Goal: Transaction & Acquisition: Purchase product/service

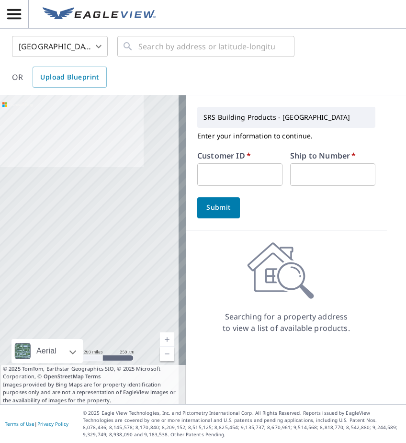
click at [215, 164] on div "Customer ID   * ​" at bounding box center [239, 169] width 85 height 34
click at [215, 166] on input "text" at bounding box center [239, 174] width 85 height 22
type input "STE322"
click at [320, 185] on input "text" at bounding box center [332, 174] width 85 height 22
click at [320, 184] on input "text" at bounding box center [332, 174] width 85 height 22
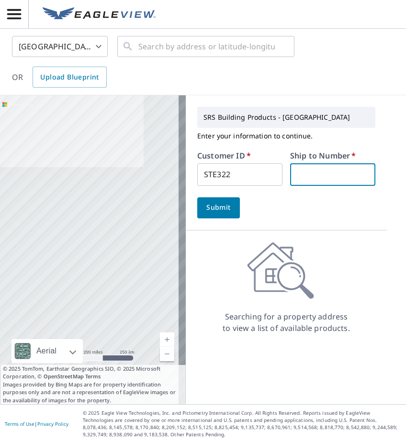
type input "1"
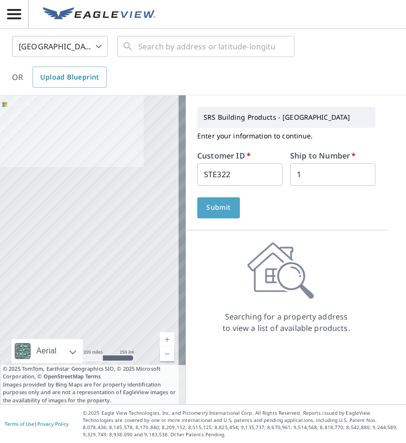
click at [197, 204] on button "Submit" at bounding box center [218, 207] width 43 height 21
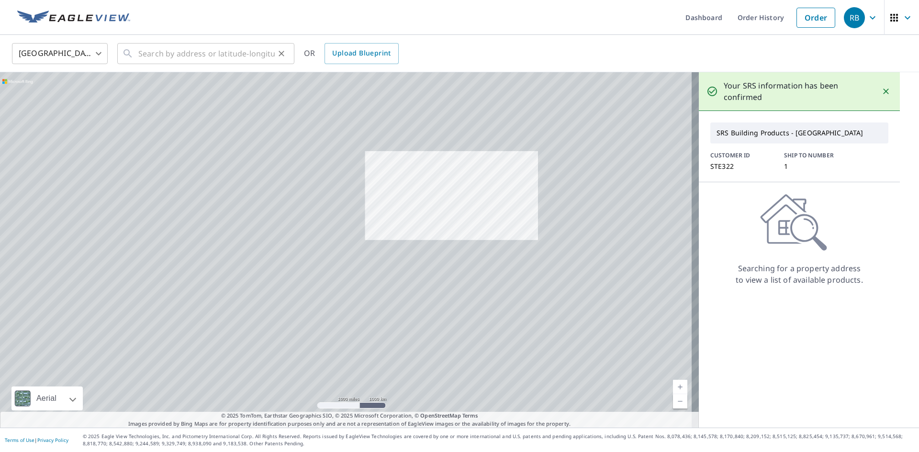
click at [135, 52] on div "​" at bounding box center [205, 53] width 177 height 21
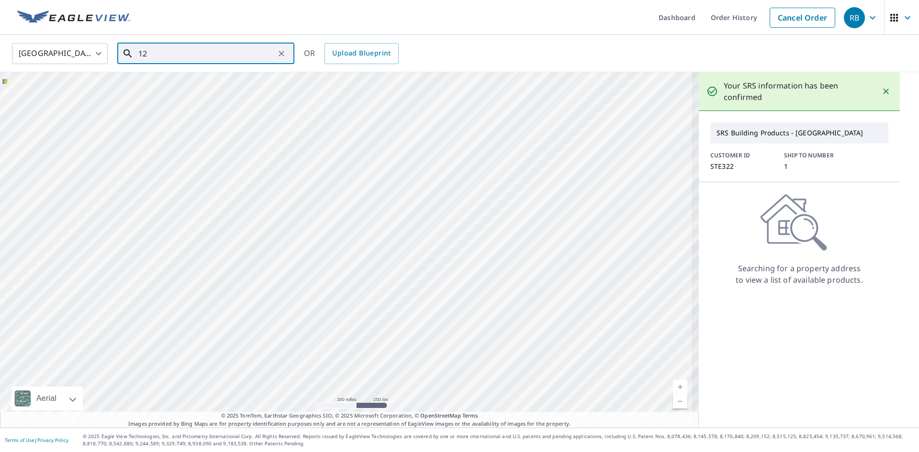
type input "1"
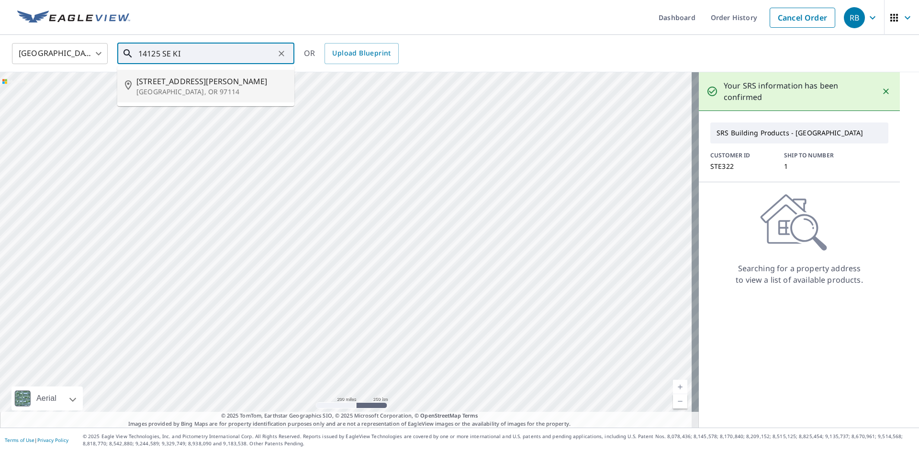
click at [156, 83] on span "[STREET_ADDRESS][PERSON_NAME]" at bounding box center [211, 81] width 150 height 11
type input "[STREET_ADDRESS][PERSON_NAME][PERSON_NAME]"
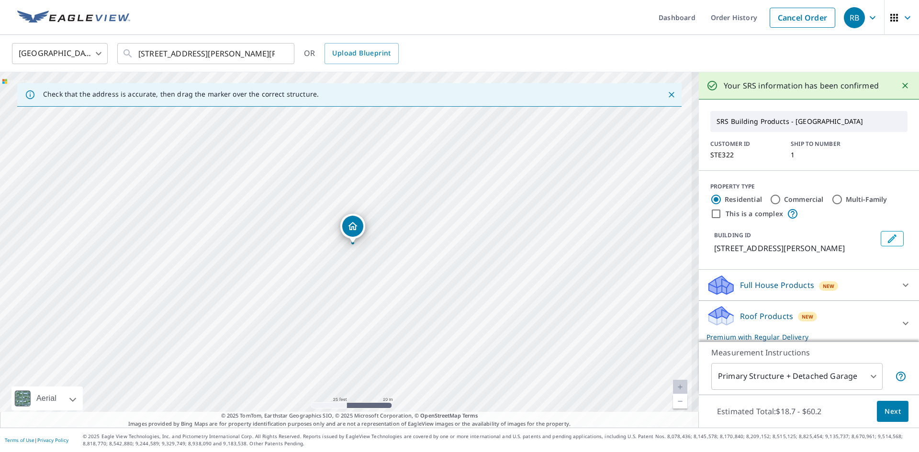
drag, startPoint x: 346, startPoint y: 255, endPoint x: 413, endPoint y: 219, distance: 75.6
click at [405, 219] on div "[STREET_ADDRESS][PERSON_NAME][PERSON_NAME]" at bounding box center [349, 250] width 699 height 356
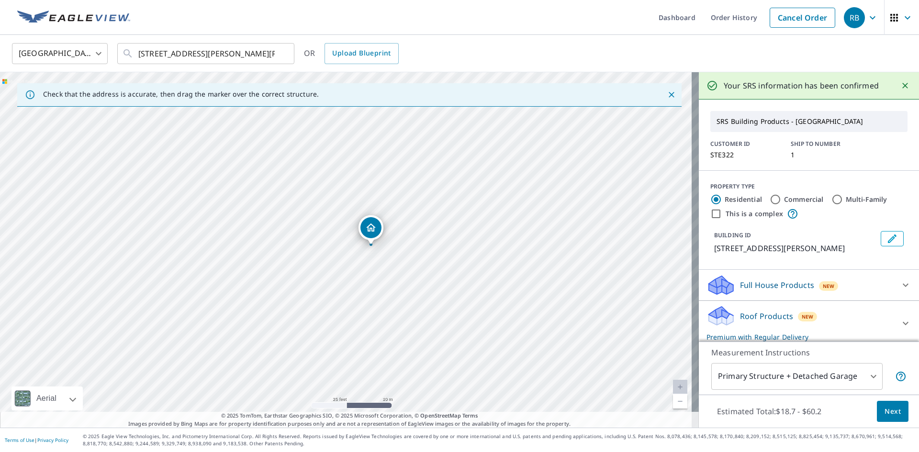
drag, startPoint x: 354, startPoint y: 231, endPoint x: 372, endPoint y: 233, distance: 18.3
click at [405, 409] on button "Next" at bounding box center [893, 412] width 32 height 22
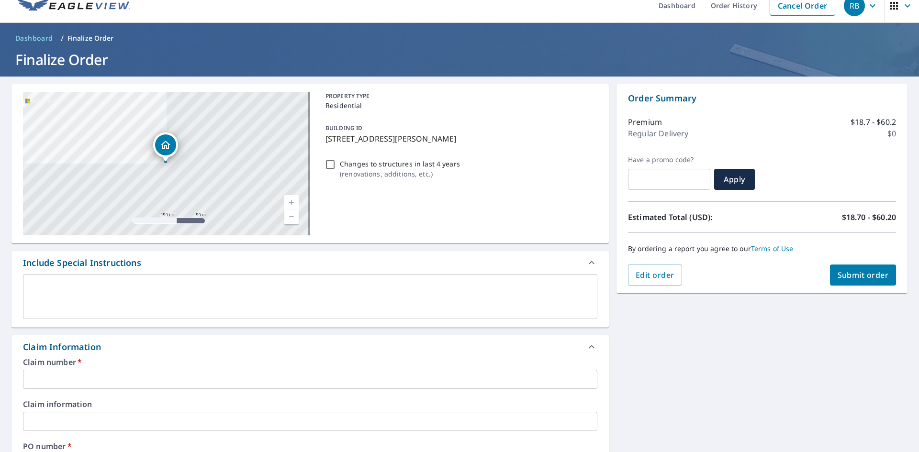
scroll to position [48, 0]
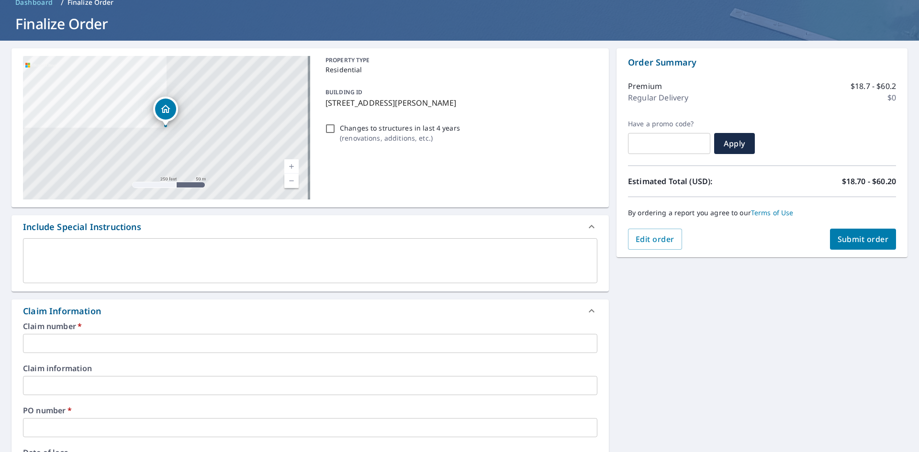
click at [62, 346] on input "text" at bounding box center [310, 343] width 574 height 19
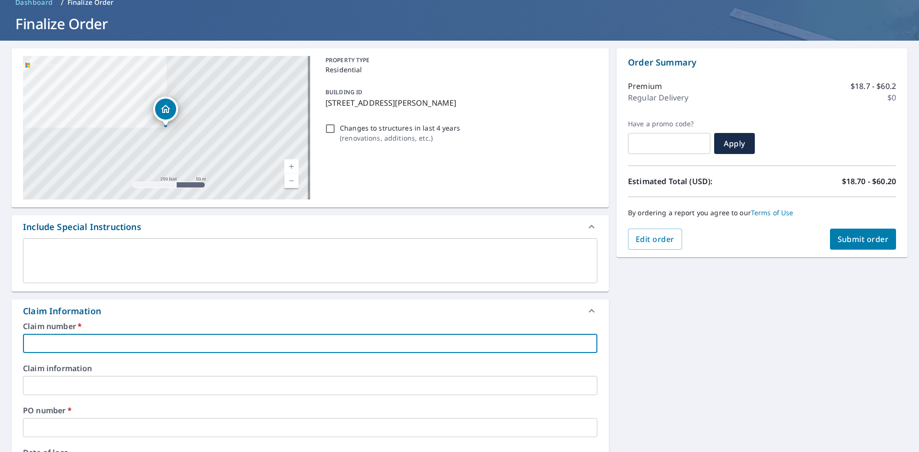
type input "STE322"
checkbox input "true"
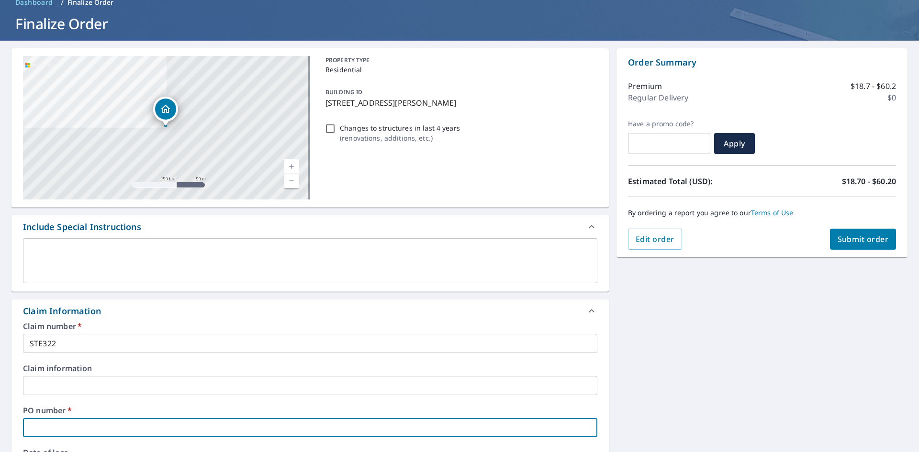
click at [67, 425] on input "text" at bounding box center [310, 427] width 574 height 19
type input "1"
checkbox input "true"
type input "12"
checkbox input "true"
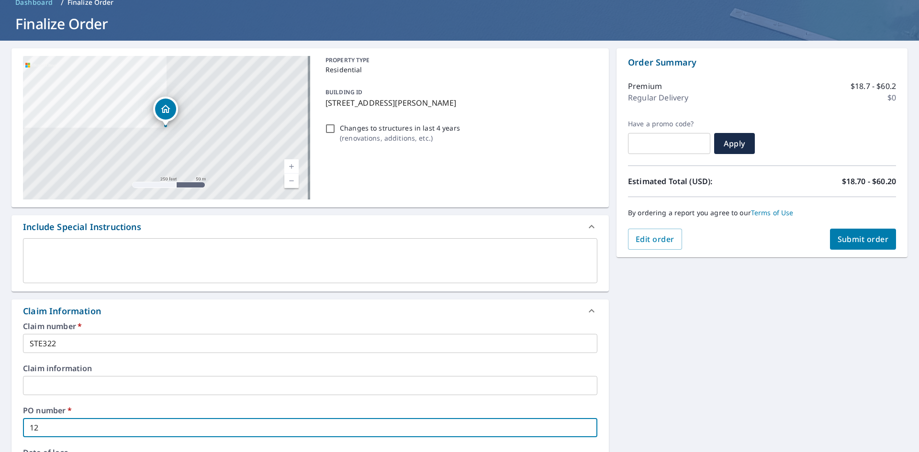
type input "1"
checkbox input "true"
type input "1"
checkbox input "true"
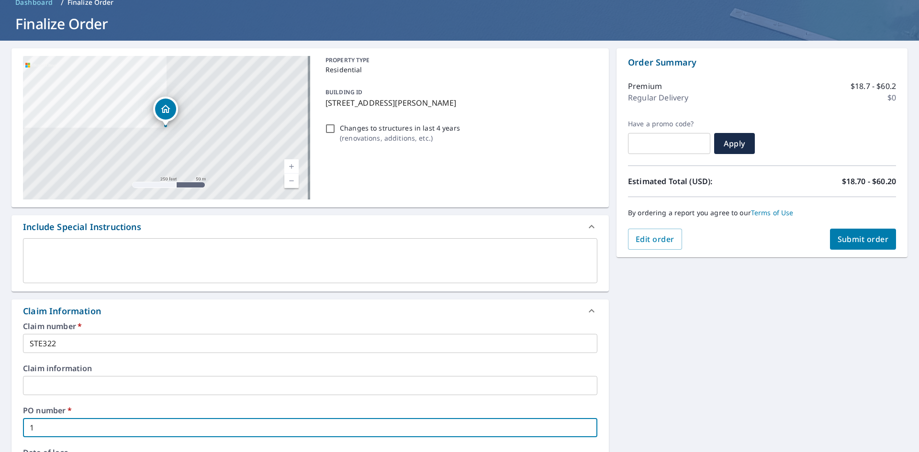
type input "14"
checkbox input "true"
type input "141"
checkbox input "true"
type input "1412"
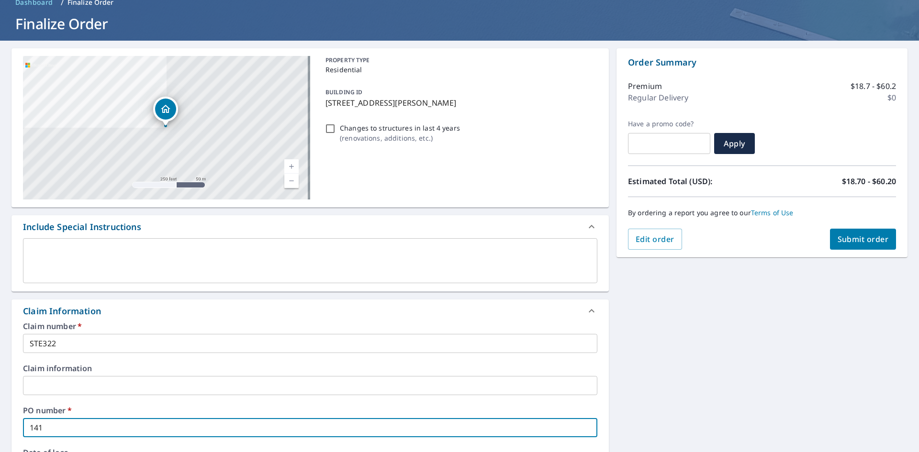
checkbox input "true"
type input "14125"
checkbox input "true"
type input "14125"
checkbox input "true"
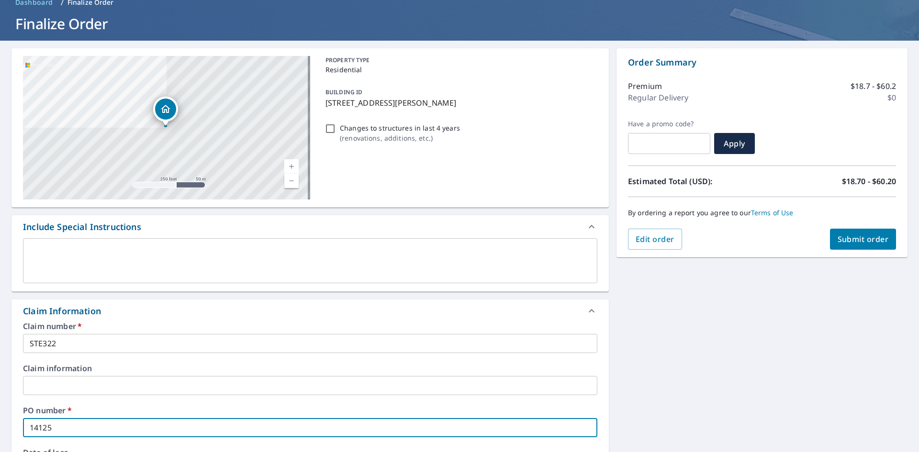
type input "14125 S"
checkbox input "true"
type input "14125 SE"
checkbox input "true"
type input "14125 SE"
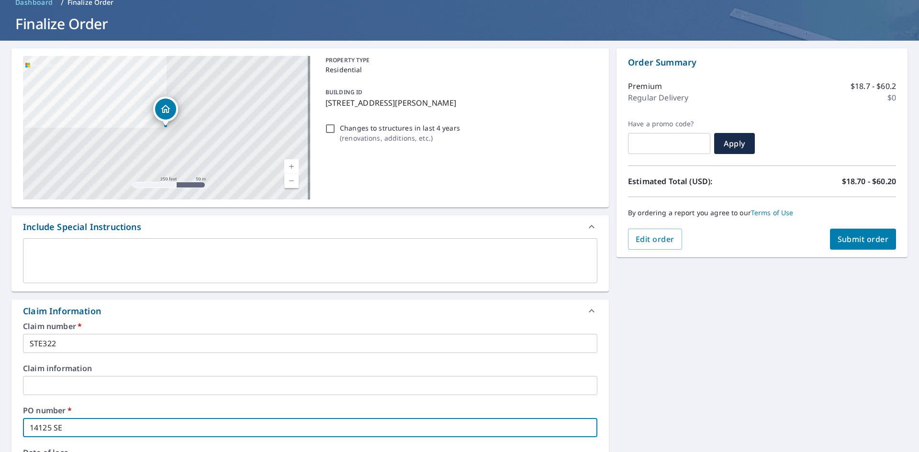
checkbox input "true"
type input "14125 SE K"
checkbox input "true"
type input "14125 SE KI"
checkbox input "true"
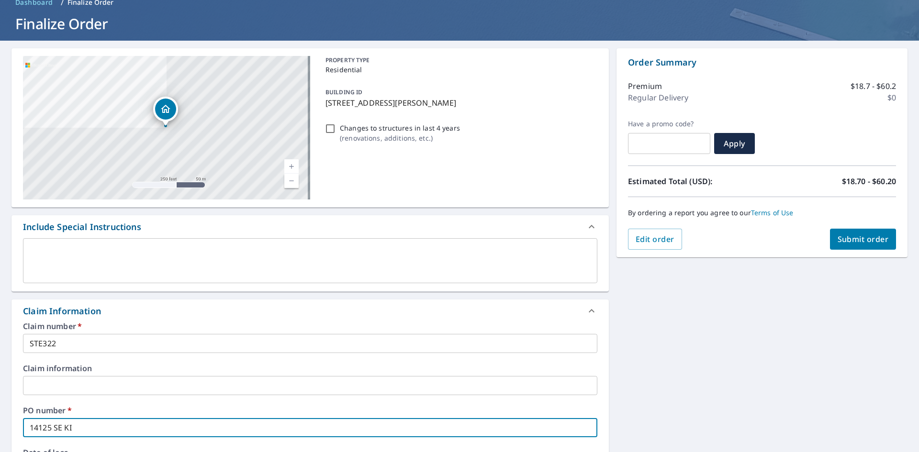
type input "14125 [PERSON_NAME]"
checkbox input "true"
type input "14125 SE KIMS"
checkbox input "true"
type input "14125 SE KIMSE"
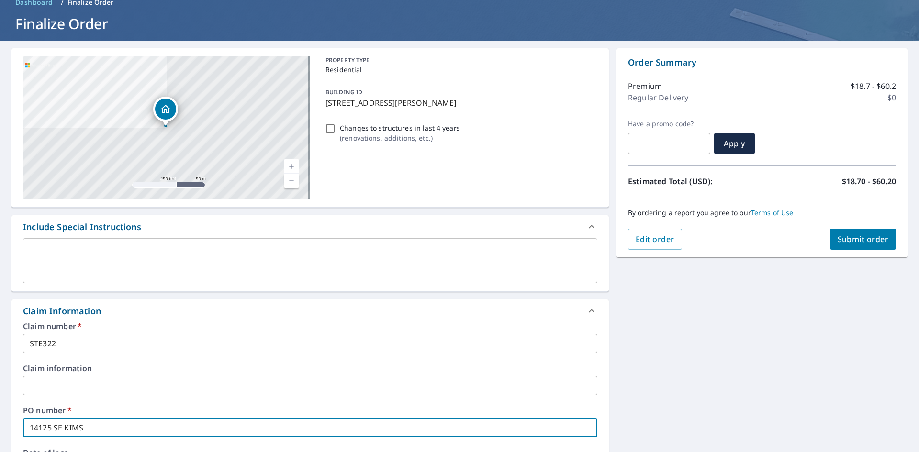
checkbox input "true"
type input "14125 [PERSON_NAME]"
checkbox input "true"
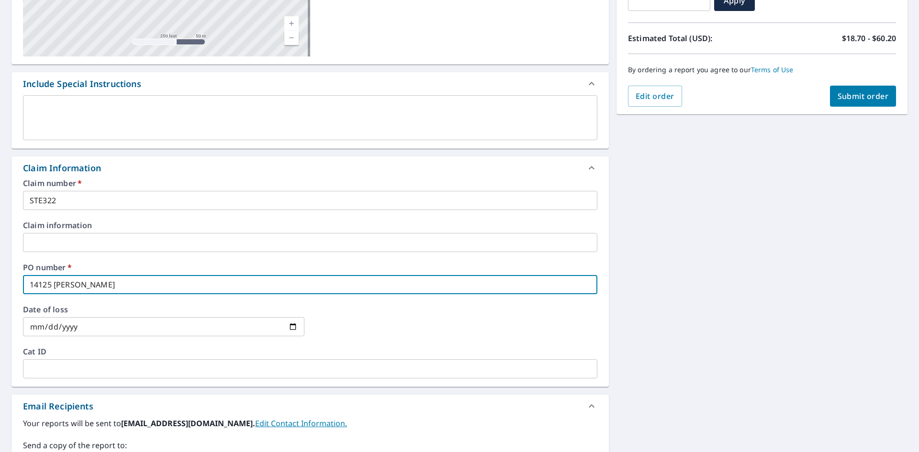
scroll to position [191, 0]
type input "14125 [PERSON_NAME]"
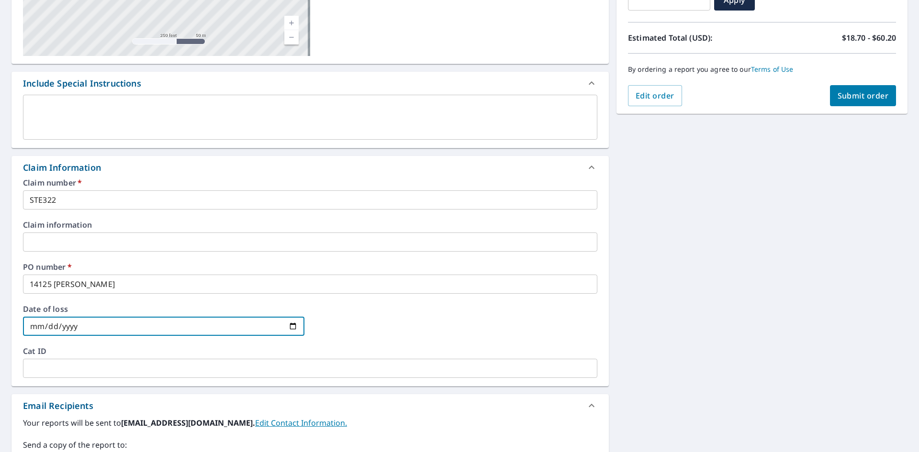
click at [97, 324] on input "date" at bounding box center [163, 326] width 281 height 19
click at [289, 329] on input "date" at bounding box center [163, 326] width 281 height 19
click at [289, 328] on input "date" at bounding box center [163, 326] width 281 height 19
type input "[DATE]"
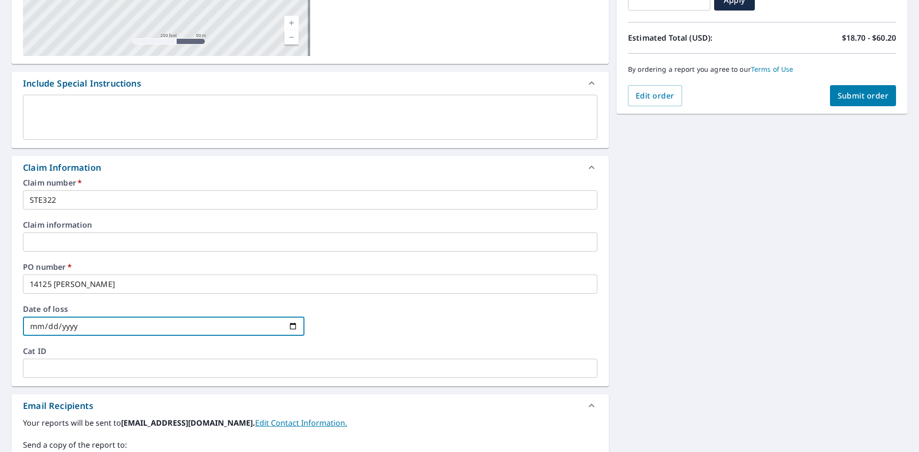
checkbox input "true"
type input "[DATE]"
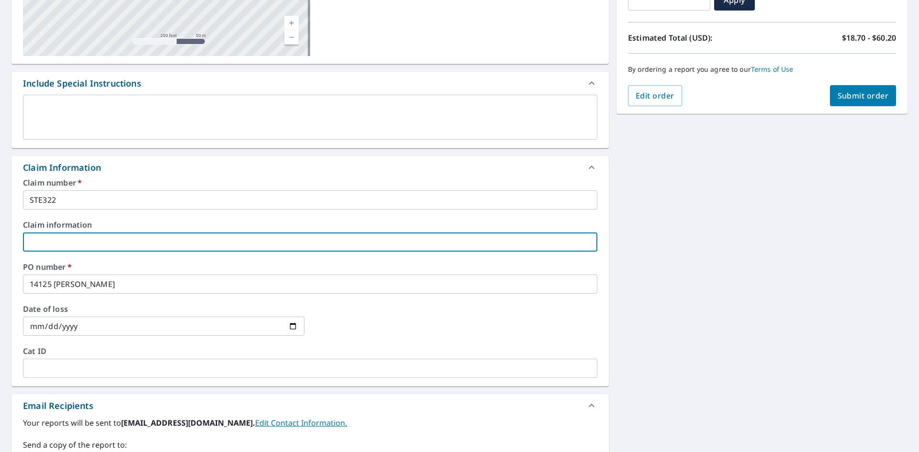
click at [100, 246] on input "text" at bounding box center [310, 242] width 574 height 19
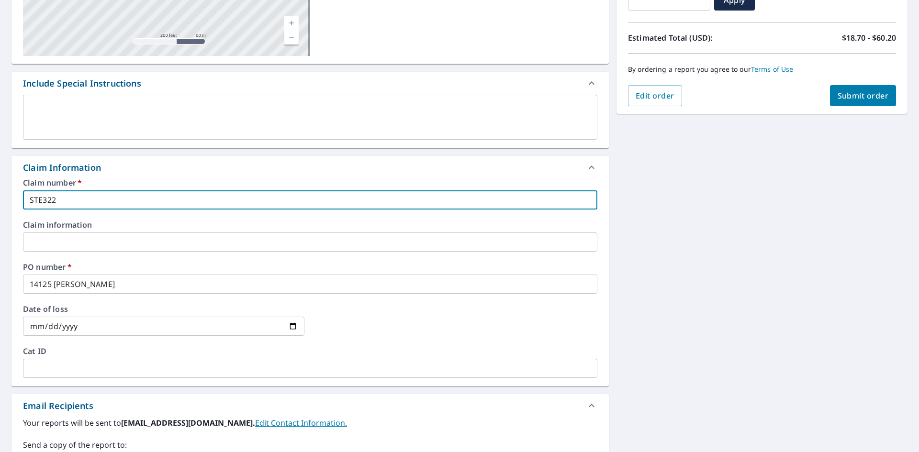
drag, startPoint x: 95, startPoint y: 200, endPoint x: 1, endPoint y: 186, distance: 94.8
click at [1, 186] on div "[STREET_ADDRESS][GEOGRAPHIC_DATA][PERSON_NAME][PERSON_NAME] A standard road map…" at bounding box center [459, 248] width 919 height 702
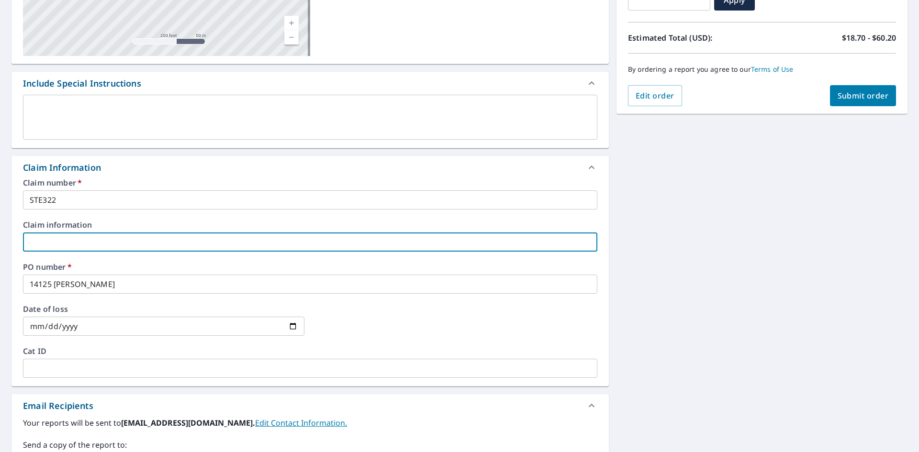
click at [51, 245] on input "text" at bounding box center [310, 242] width 574 height 19
type input "S"
checkbox input "true"
type input "ST"
checkbox input "true"
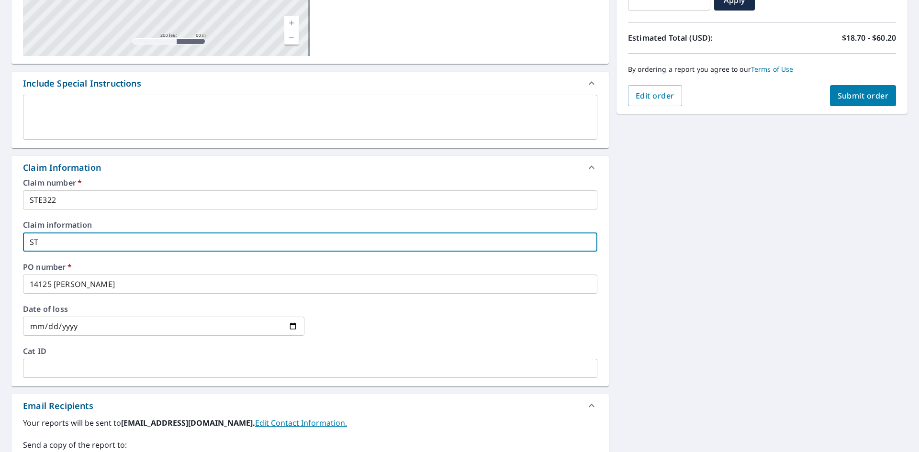
type input "STE"
checkbox input "true"
type input "STEV"
checkbox input "true"
type input "[PERSON_NAME]"
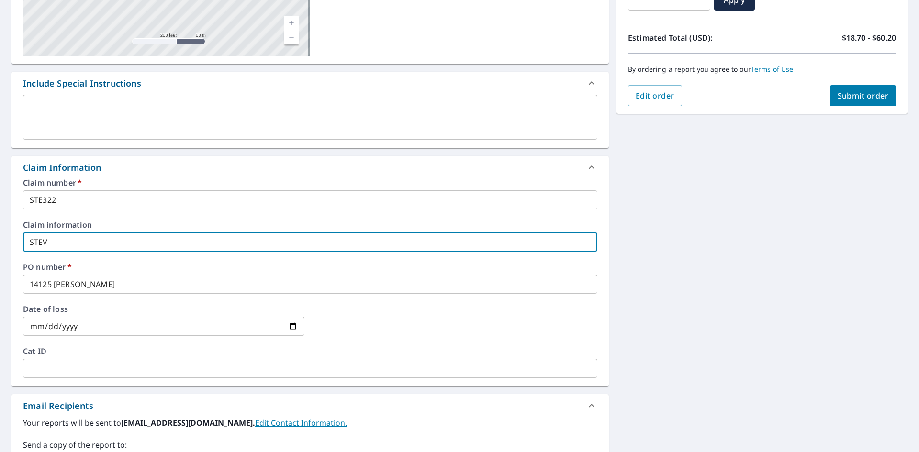
checkbox input "true"
type input "[PERSON_NAME]"
checkbox input "true"
type input "[PERSON_NAME]"
checkbox input "true"
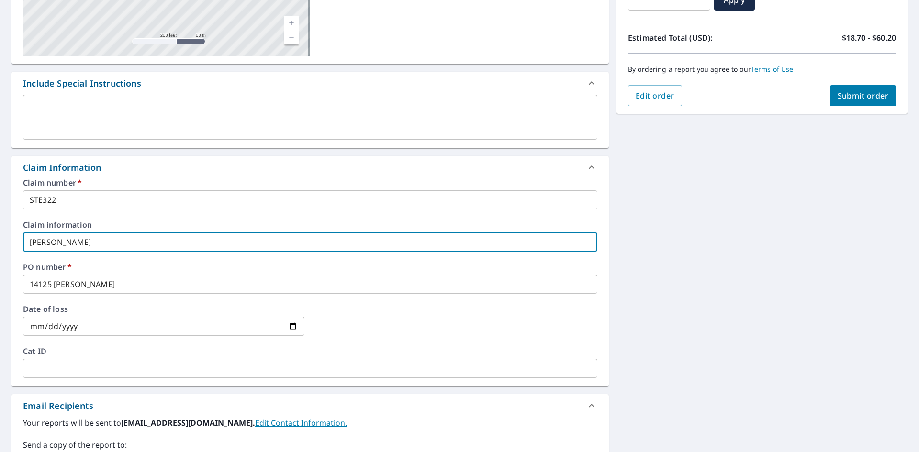
type input "[PERSON_NAME]"
checkbox input "true"
type input "[PERSON_NAME]"
checkbox input "true"
type input "[PERSON_NAME]"
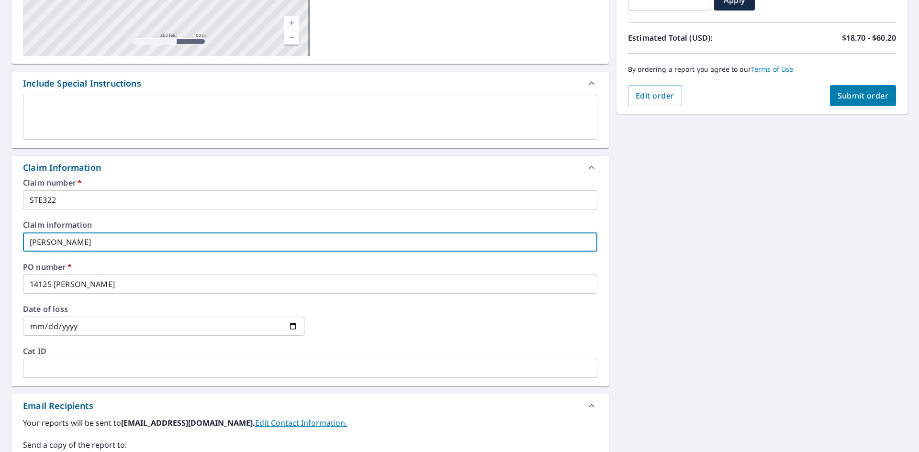
checkbox input "true"
type input "[PERSON_NAME]"
checkbox input "true"
type input "[PERSON_NAME]"
checkbox input "true"
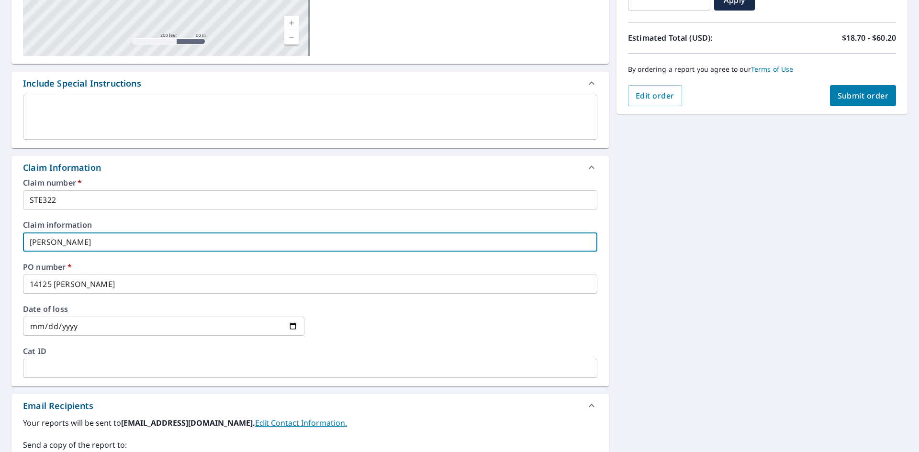
type input "[PERSON_NAME]"
checkbox input "true"
type input "[PERSON_NAME]"
checkbox input "true"
type input "[PERSON_NAME]"
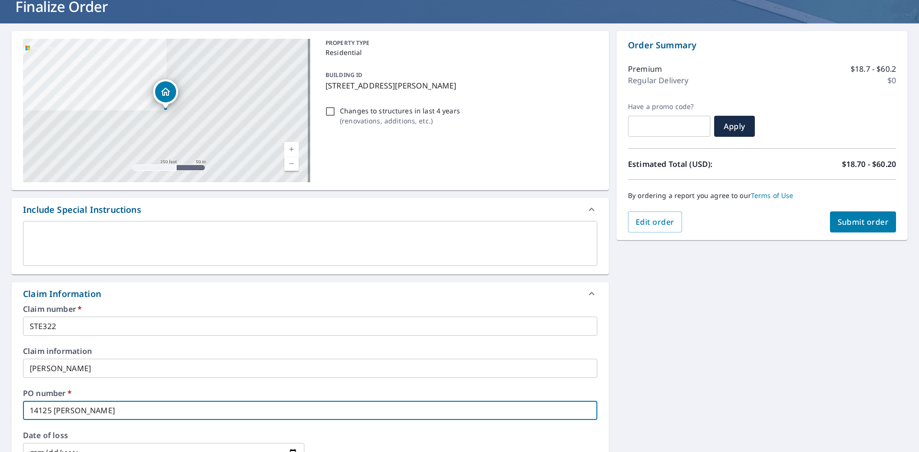
scroll to position [48, 0]
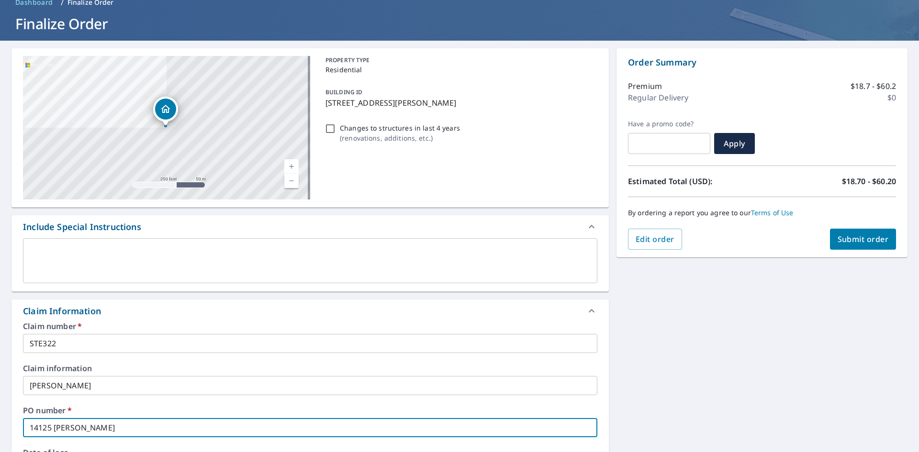
click at [156, 358] on div "Claim number   * STE322 ​ Claim information [PERSON_NAME] ​ PO number   * 14125…" at bounding box center [309, 426] width 597 height 207
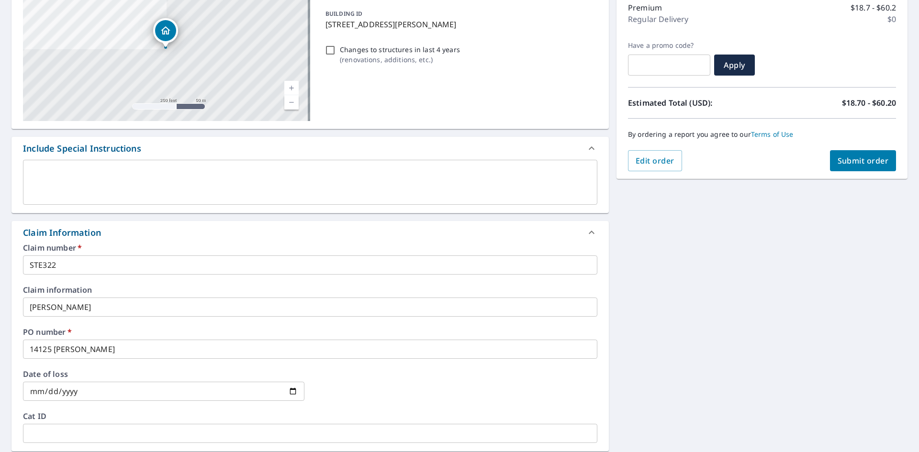
scroll to position [144, 0]
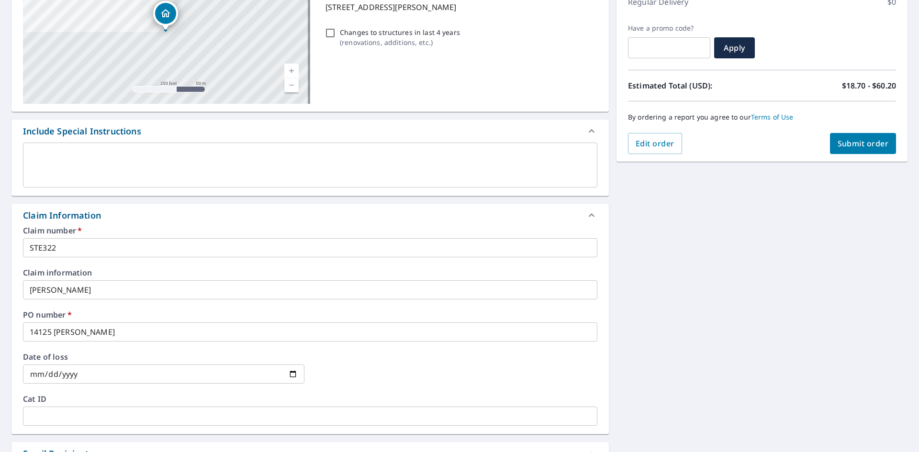
click at [324, 343] on div "Claim number   * STE322 ​ Claim information [PERSON_NAME] ​ PO number   * 14125…" at bounding box center [309, 330] width 597 height 207
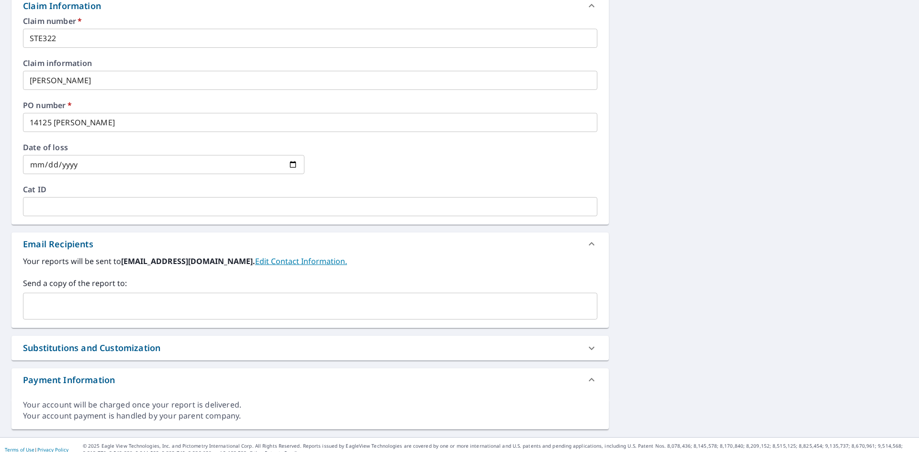
scroll to position [363, 0]
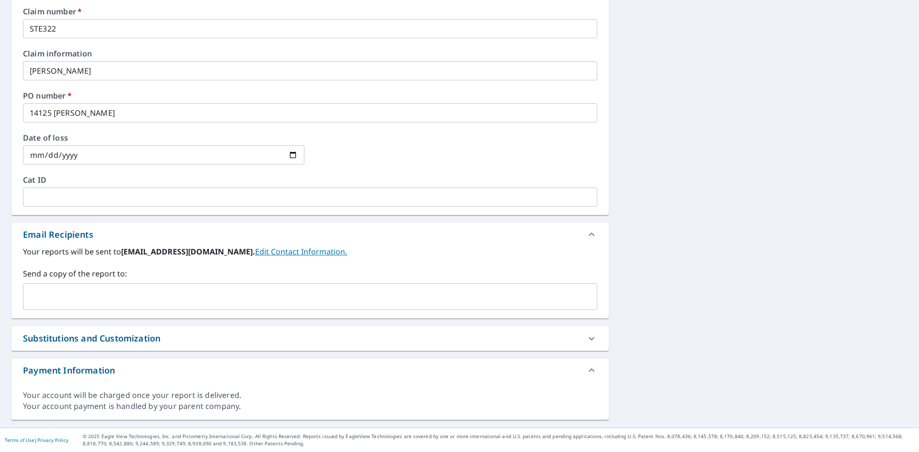
click at [191, 304] on input "text" at bounding box center [302, 297] width 551 height 18
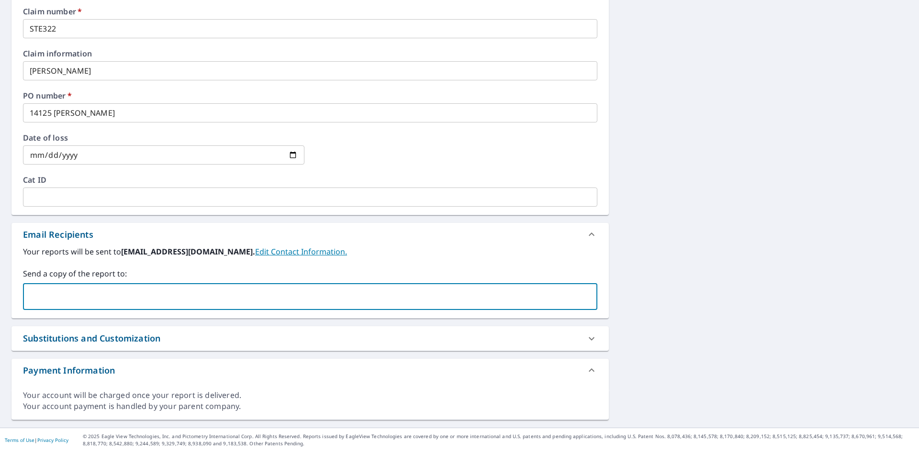
click at [67, 295] on input "text" at bounding box center [302, 297] width 551 height 18
type input "C"
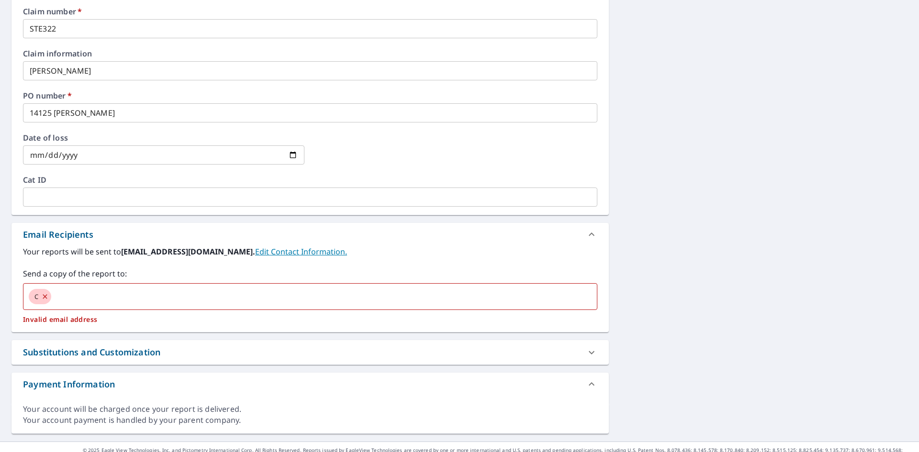
click at [69, 283] on div "Send a copy of the report to: C ​ Invalid email address" at bounding box center [310, 296] width 574 height 56
click at [45, 295] on icon at bounding box center [45, 296] width 8 height 11
checkbox input "true"
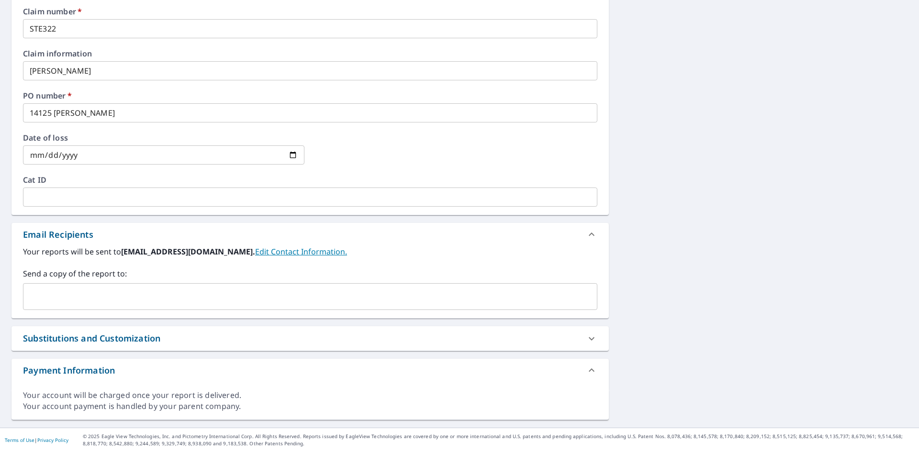
click at [45, 298] on input "text" at bounding box center [302, 297] width 551 height 18
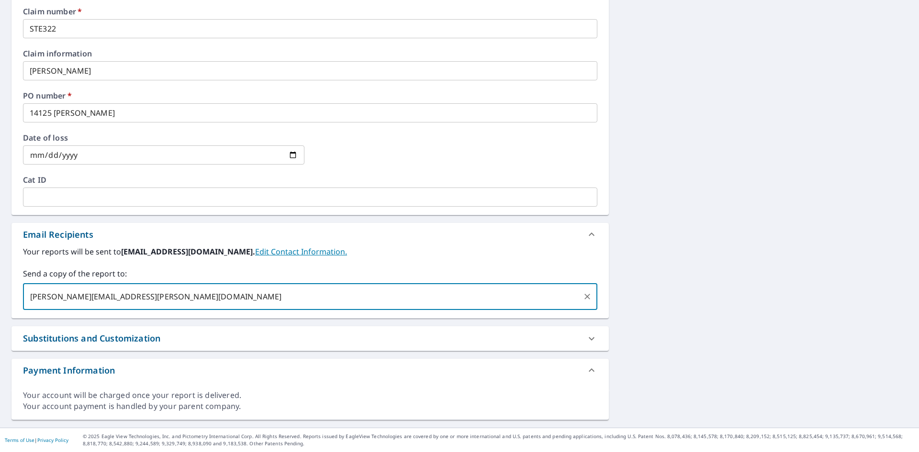
type input "[PERSON_NAME][EMAIL_ADDRESS][PERSON_NAME][DOMAIN_NAME]"
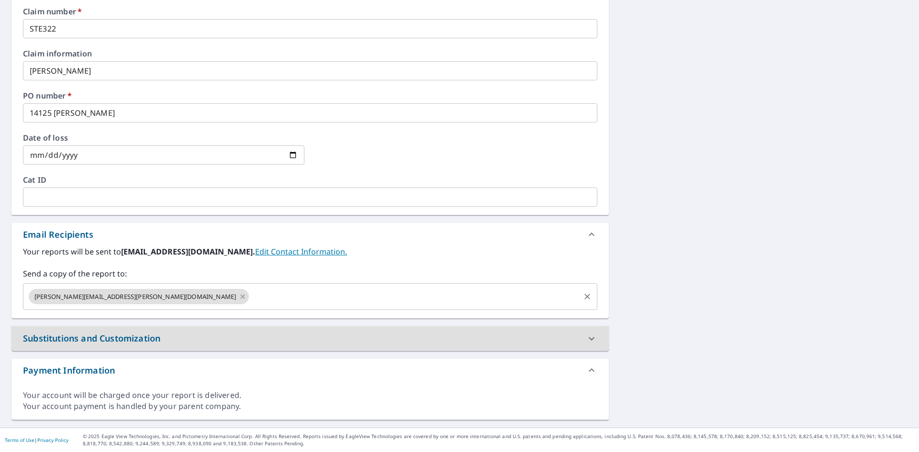
click at [250, 297] on input "text" at bounding box center [414, 297] width 328 height 18
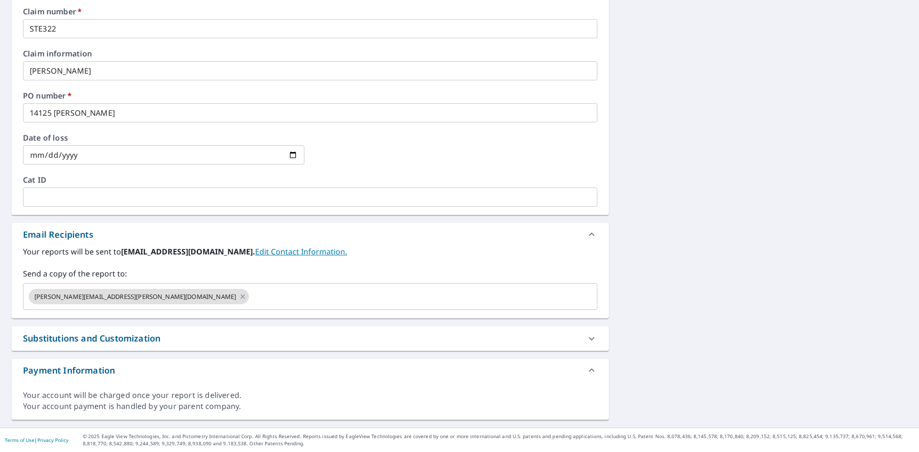
click at [405, 350] on div "[STREET_ADDRESS][GEOGRAPHIC_DATA][PERSON_NAME][PERSON_NAME] A standard road map…" at bounding box center [459, 77] width 919 height 702
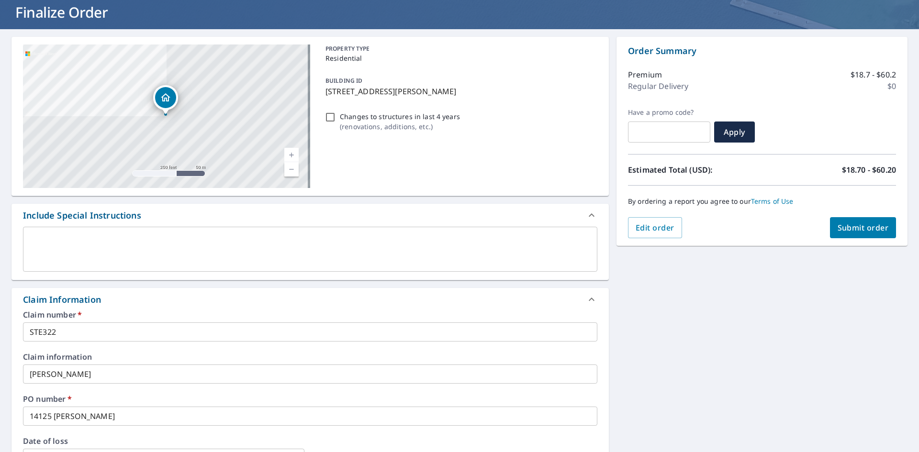
scroll to position [60, 0]
click at [405, 226] on span "Submit order" at bounding box center [863, 227] width 51 height 11
checkbox input "true"
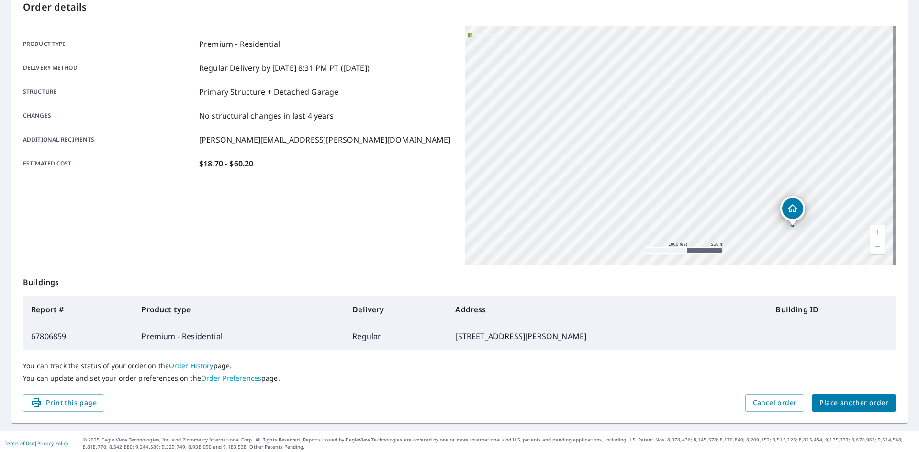
scroll to position [111, 0]
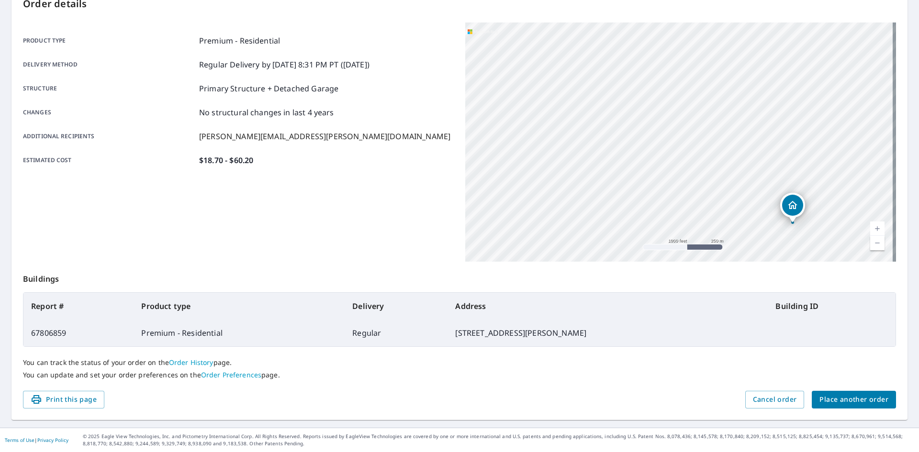
click at [194, 362] on link "Order History" at bounding box center [191, 362] width 45 height 9
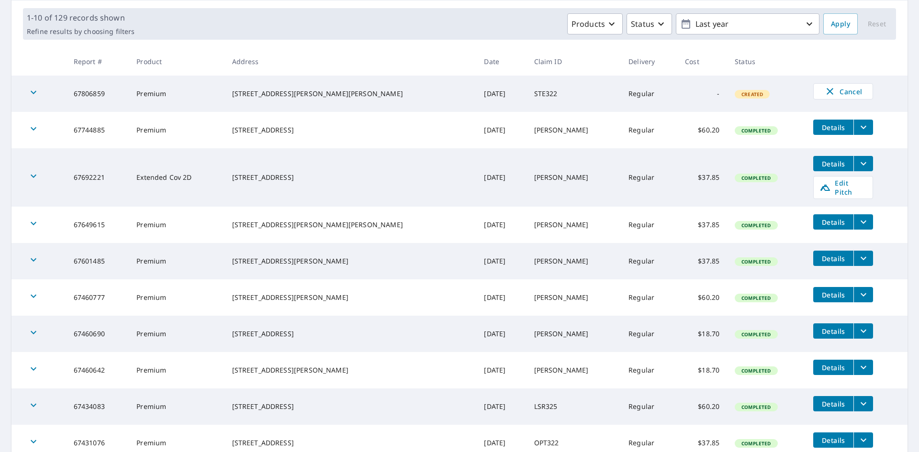
scroll to position [113, 0]
